Goal: Find specific page/section: Find specific page/section

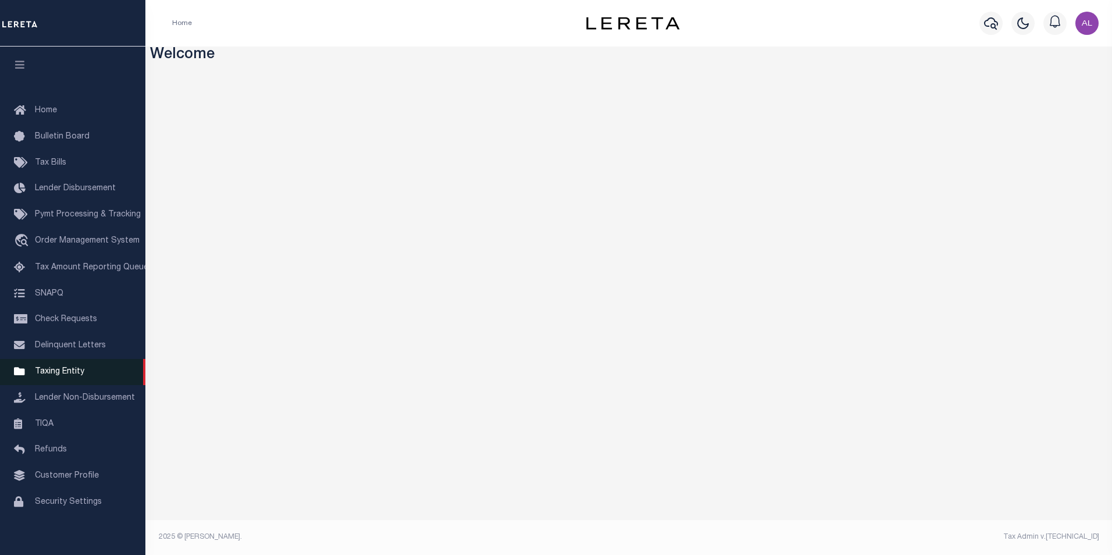
click at [69, 373] on span "Taxing Entity" at bounding box center [59, 371] width 49 height 8
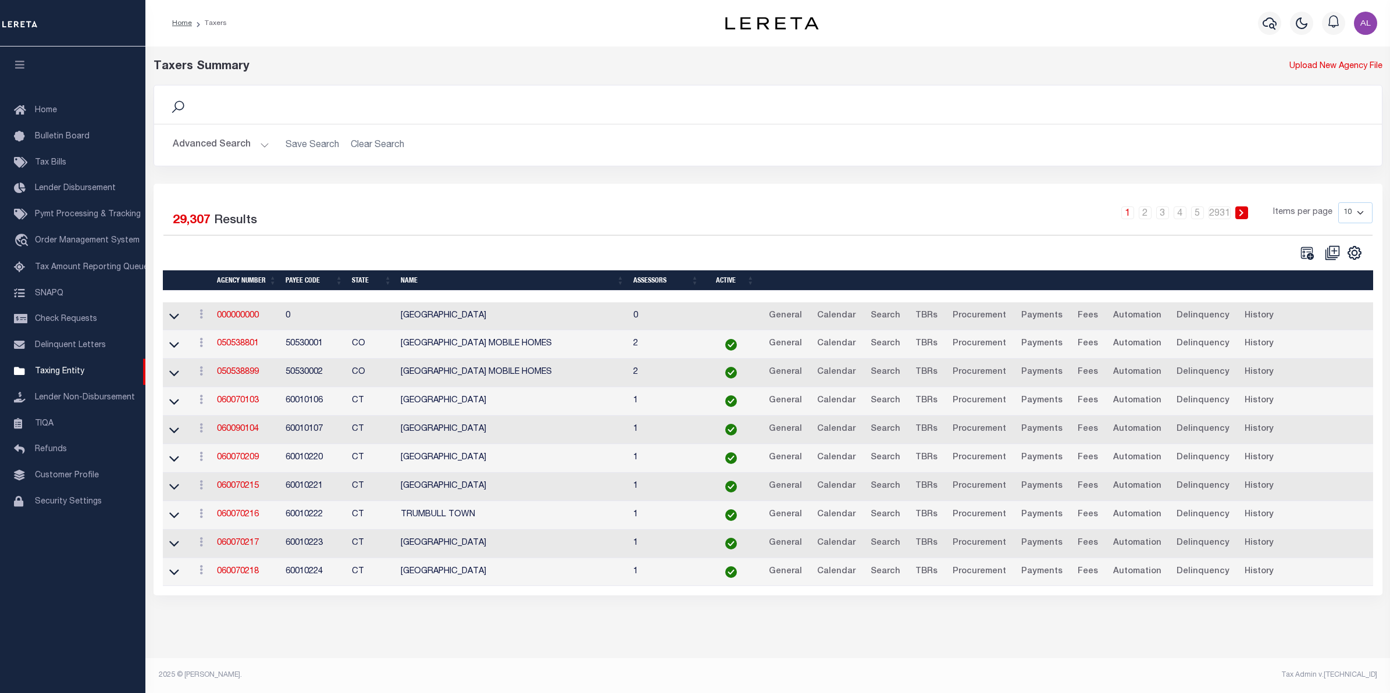
click at [266, 140] on button "Advanced Search" at bounding box center [221, 145] width 97 height 23
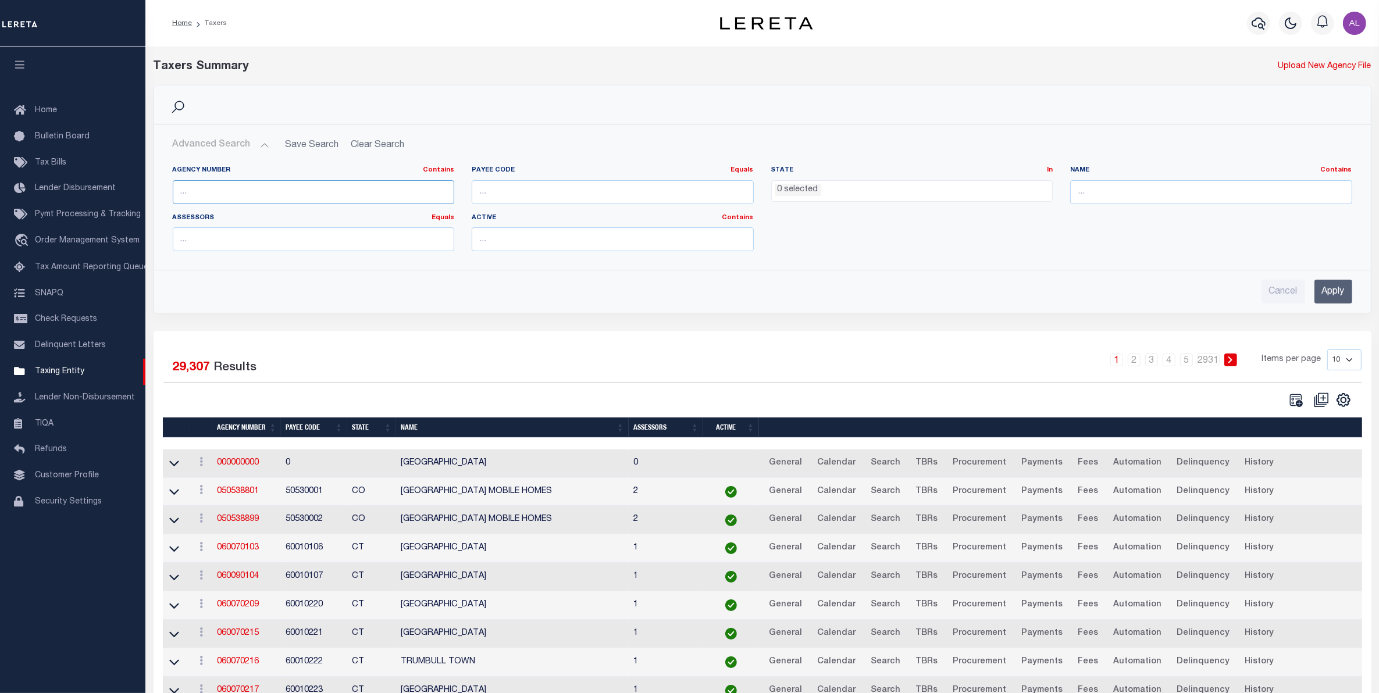
click at [338, 193] on input "text" at bounding box center [314, 192] width 282 height 24
paste input "370151706"
type input "370151706"
click at [1327, 291] on input "Apply" at bounding box center [1333, 292] width 38 height 24
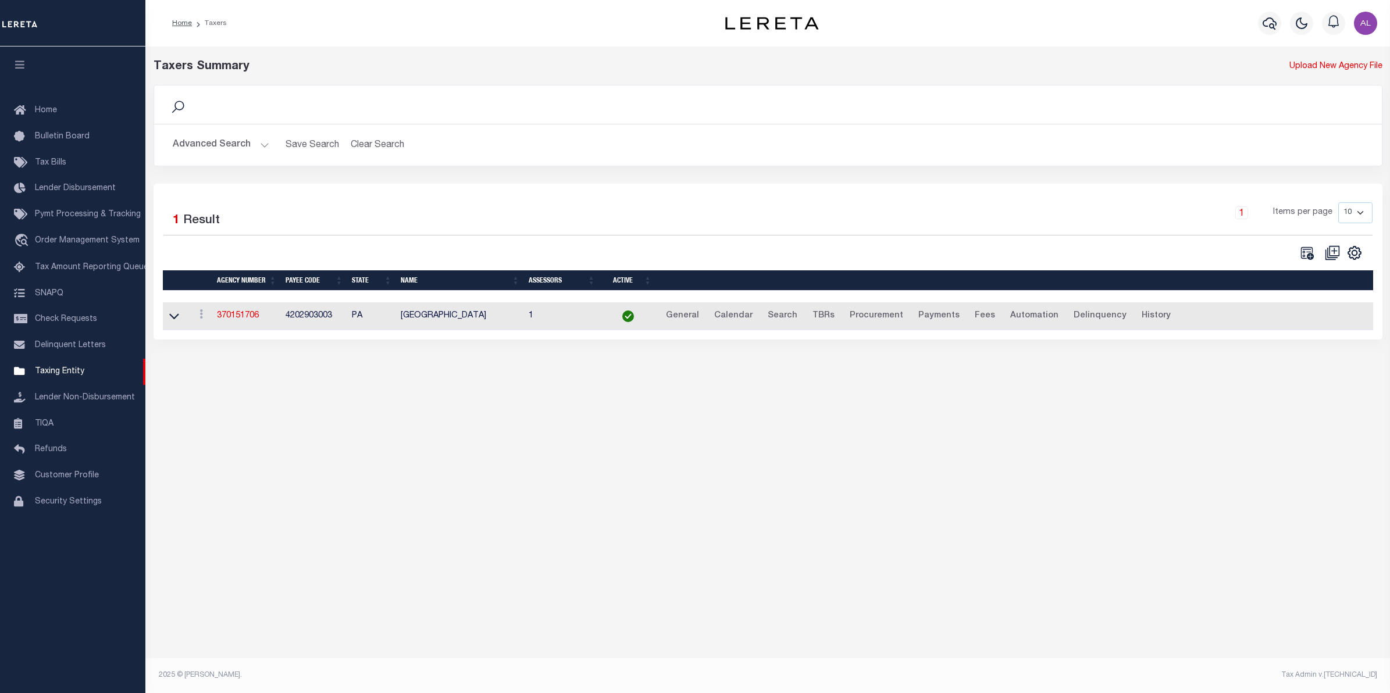
click at [236, 312] on td "370151706" at bounding box center [246, 316] width 69 height 28
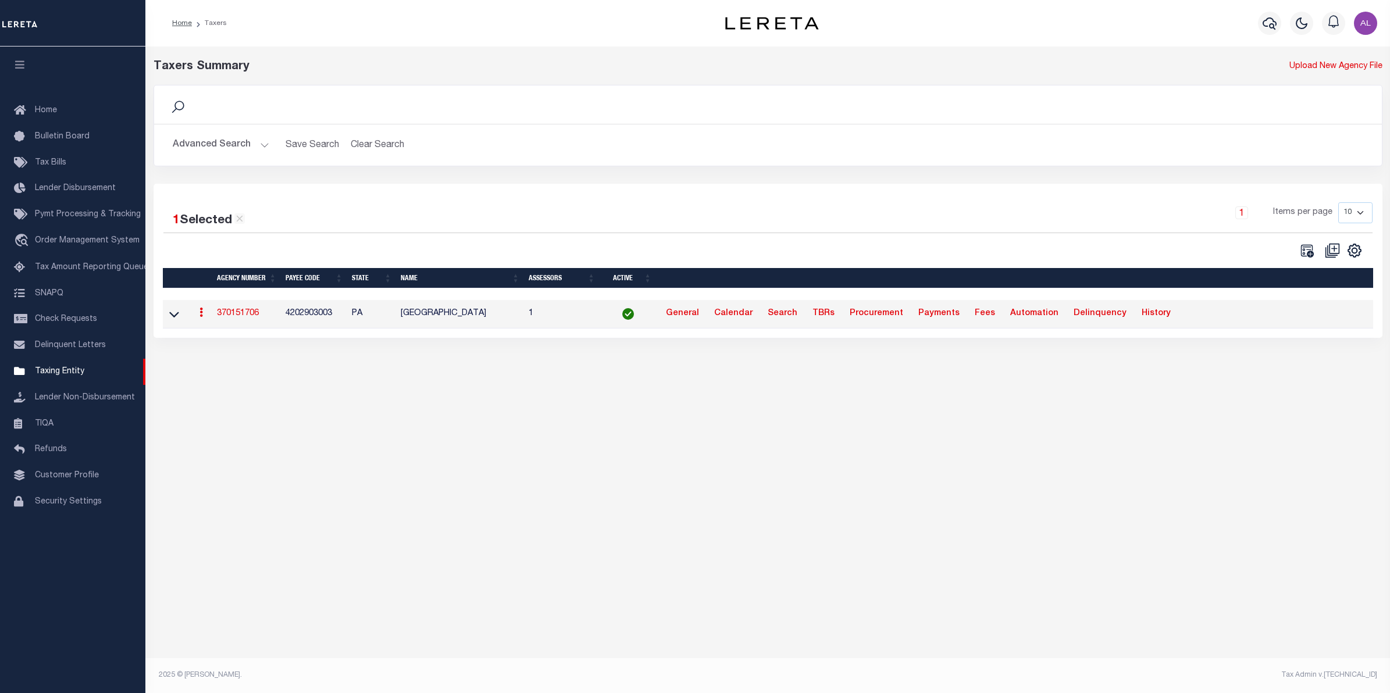
click at [236, 315] on link "370151706" at bounding box center [238, 313] width 42 height 8
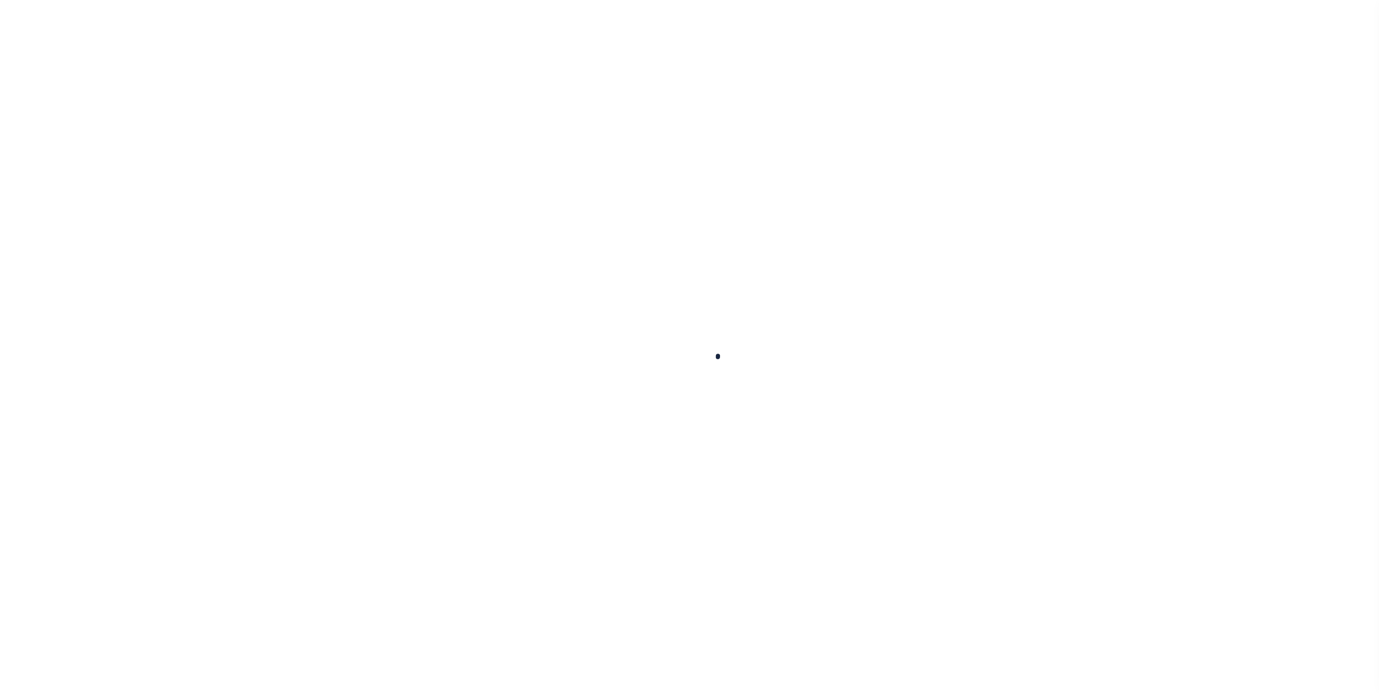
select select
checkbox input "false"
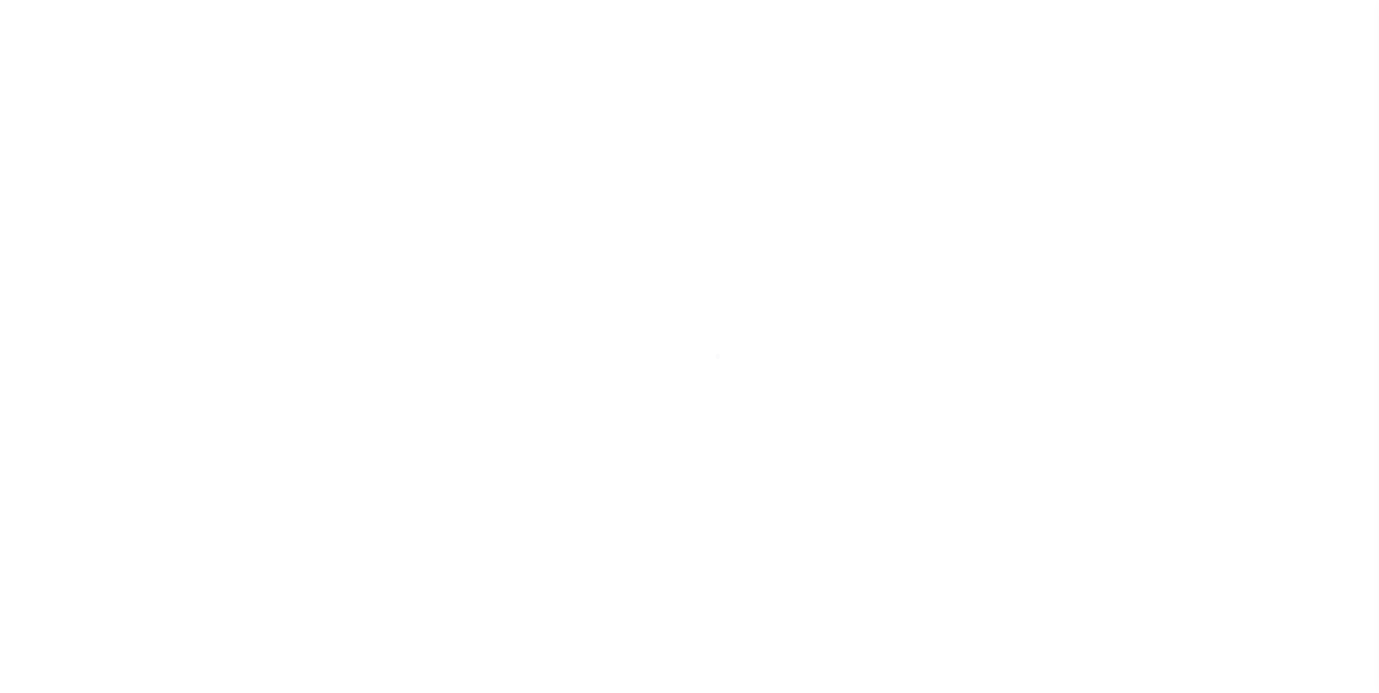
checkbox input "false"
type input "4202903003"
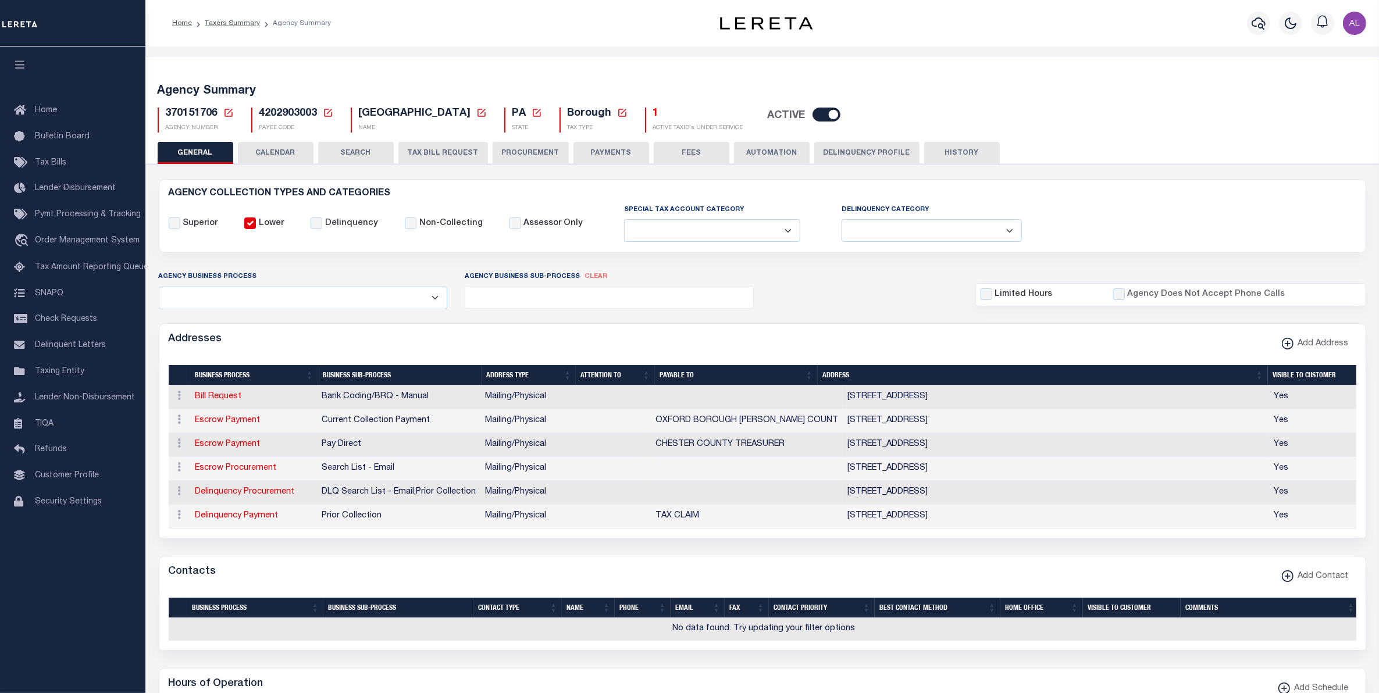
scroll to position [10, 0]
